Goal: Task Accomplishment & Management: Manage account settings

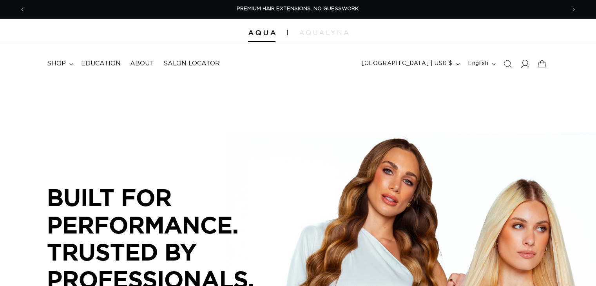
click at [526, 67] on icon at bounding box center [525, 64] width 8 height 8
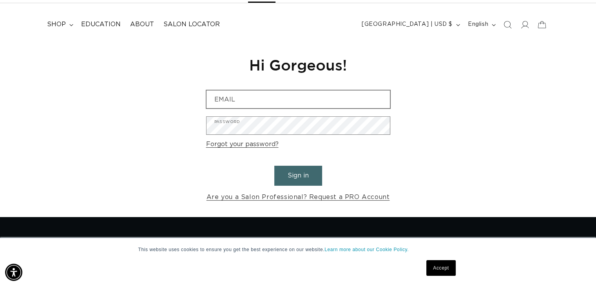
scroll to position [0, 541]
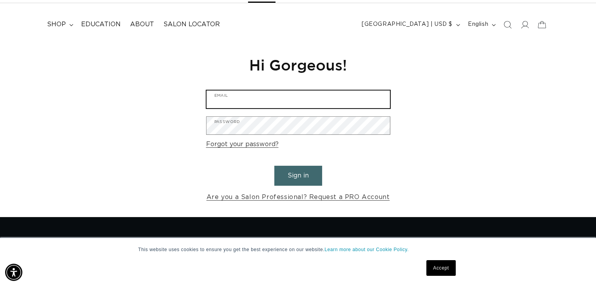
click at [267, 98] on input "Email" at bounding box center [299, 100] width 184 height 18
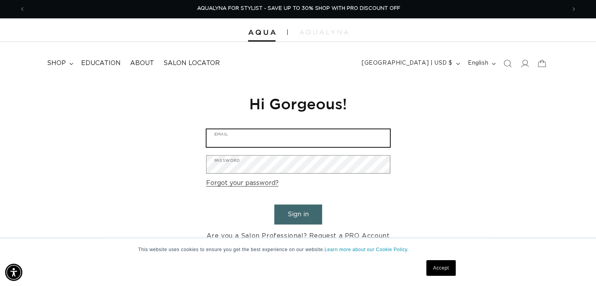
scroll to position [0, 0]
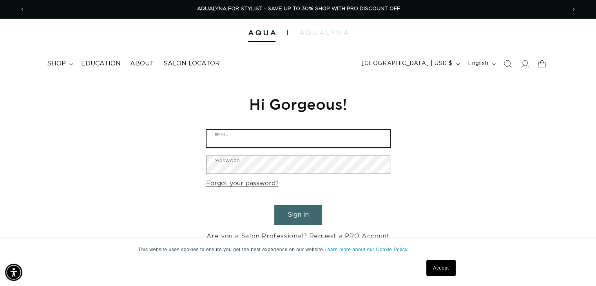
click at [268, 143] on input "Email" at bounding box center [299, 139] width 184 height 18
click at [238, 134] on input "Email" at bounding box center [299, 139] width 184 height 18
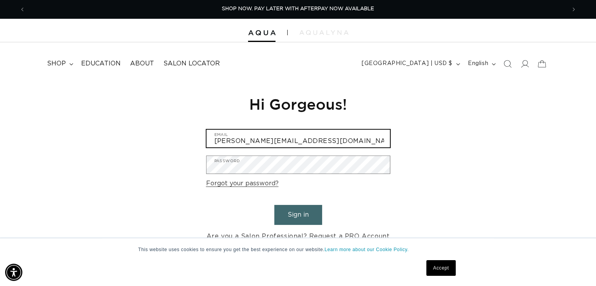
type input "cristina@undonesalonct.com"
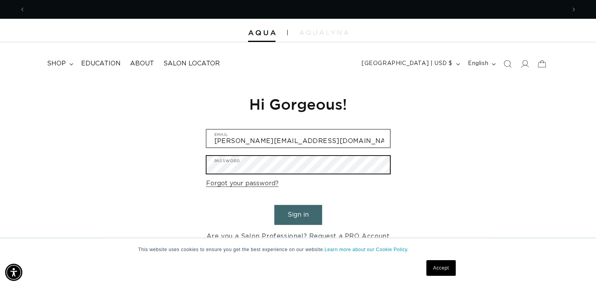
scroll to position [0, 1081]
click at [274, 205] on button "Sign in" at bounding box center [298, 215] width 48 height 20
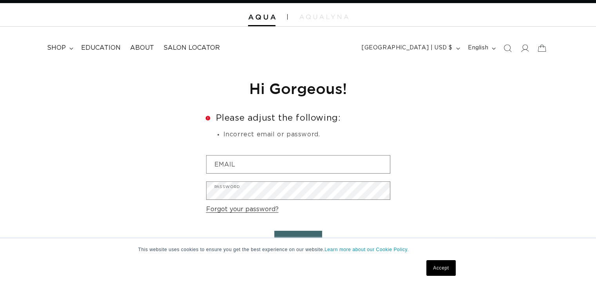
click at [0, 0] on input "Email" at bounding box center [0, 0] width 0 height 0
type input "Cristina@undonesalonct.com"
click at [0, 0] on button "Submit" at bounding box center [0, 0] width 0 height 0
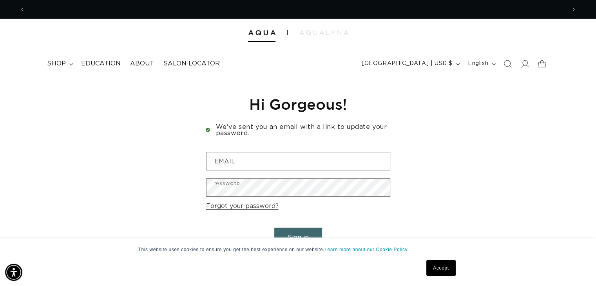
scroll to position [0, 1081]
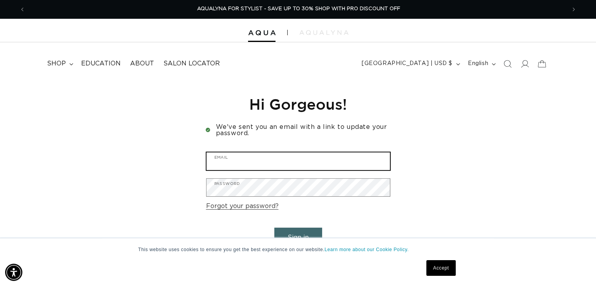
click at [313, 161] on input "Email" at bounding box center [299, 162] width 184 height 18
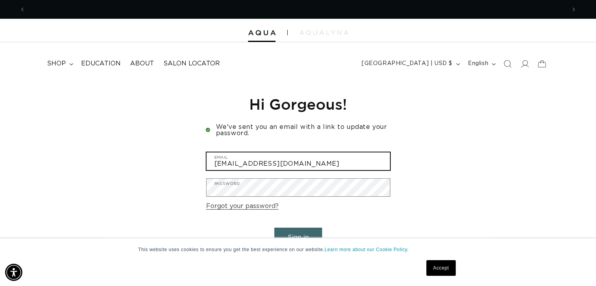
scroll to position [0, 541]
type input "crisdos@comcast.net"
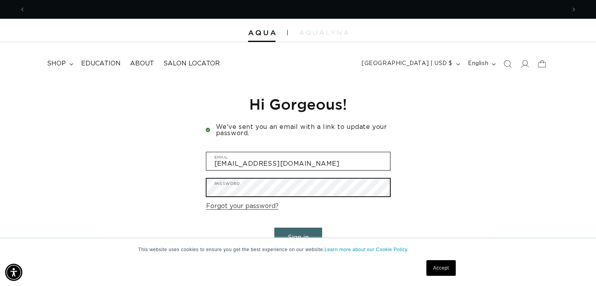
scroll to position [0, 1081]
click at [274, 228] on button "Sign in" at bounding box center [298, 238] width 48 height 20
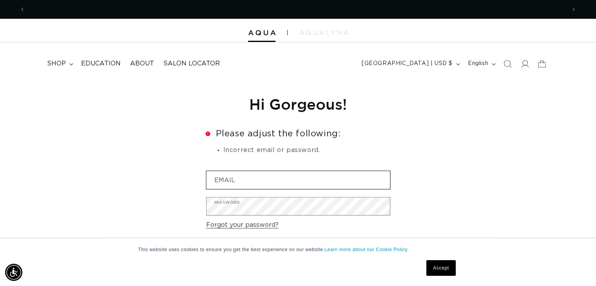
scroll to position [0, 1081]
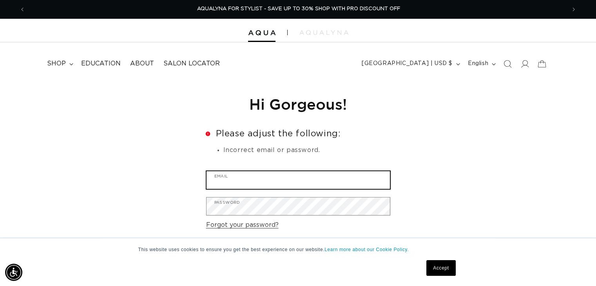
click at [256, 184] on input "Email" at bounding box center [299, 180] width 184 height 18
type input "crisdos@comcast.net"
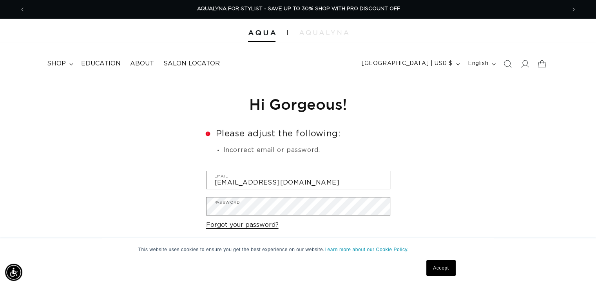
click at [245, 230] on link "Forgot your password?" at bounding box center [242, 225] width 73 height 11
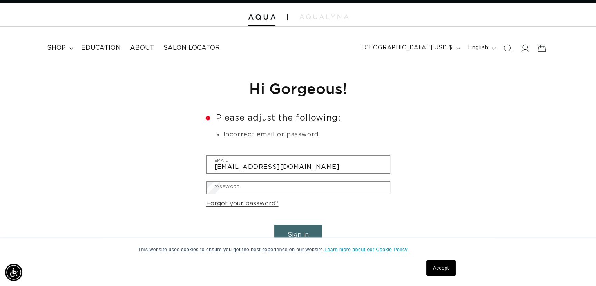
click at [0, 0] on input "Email" at bounding box center [0, 0] width 0 height 0
type input "crisdos@comacst.net"
click at [0, 0] on button "Submit" at bounding box center [0, 0] width 0 height 0
